Goal: Task Accomplishment & Management: Manage account settings

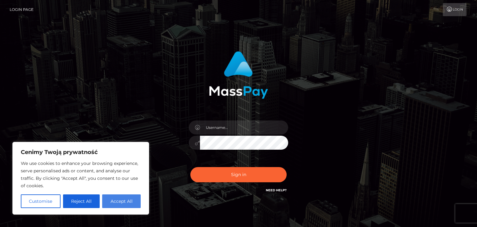
click at [125, 197] on button "Accept All" at bounding box center [121, 201] width 38 height 14
checkbox input "true"
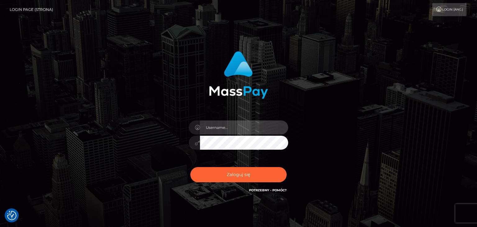
click at [223, 127] on input "text" at bounding box center [244, 127] width 88 height 14
type input "marikasokolowska34@gmail.com"
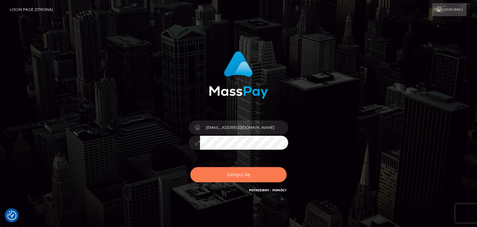
click at [254, 173] on button "Zaloguj się" at bounding box center [238, 174] width 96 height 15
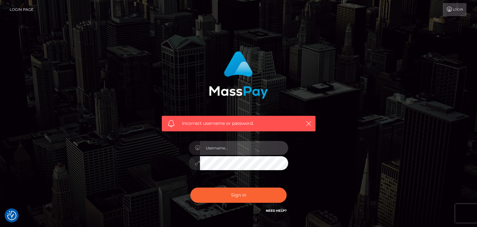
click at [218, 150] on input "text" at bounding box center [244, 148] width 88 height 14
type input "[EMAIL_ADDRESS][DOMAIN_NAME]"
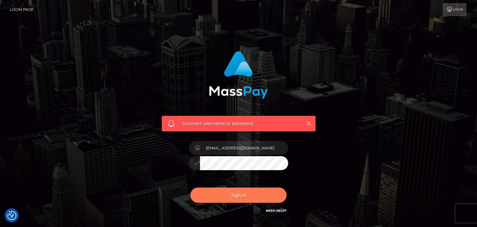
click at [259, 191] on button "Sign in" at bounding box center [238, 195] width 96 height 15
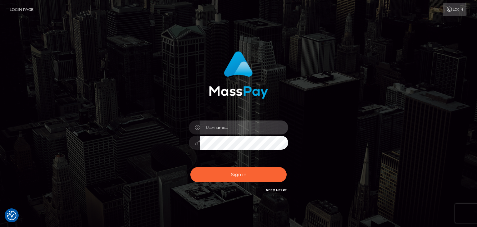
click at [239, 126] on input "text" at bounding box center [244, 127] width 88 height 14
type input "marikasokolowska34@gmail.com"
click at [343, 134] on div "marikasokolowska34@gmail.com" at bounding box center [238, 126] width 354 height 158
click at [190, 167] on button "Sign in" at bounding box center [238, 174] width 96 height 15
